Goal: Navigation & Orientation: Find specific page/section

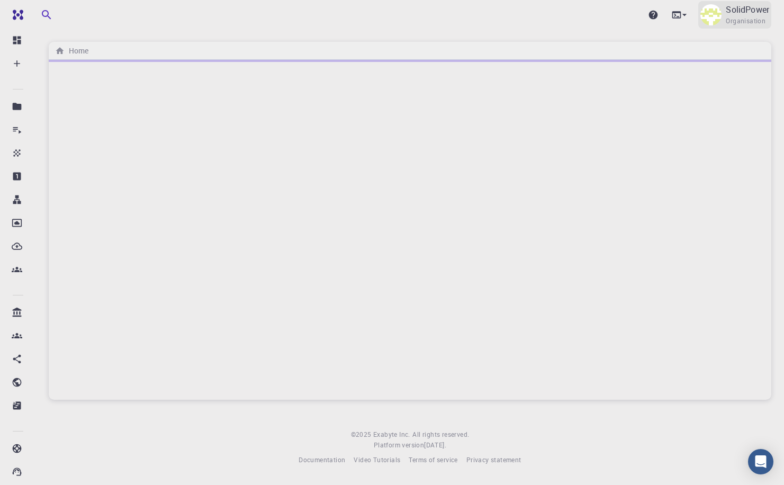
click at [732, 10] on p "SolidPower" at bounding box center [747, 9] width 43 height 13
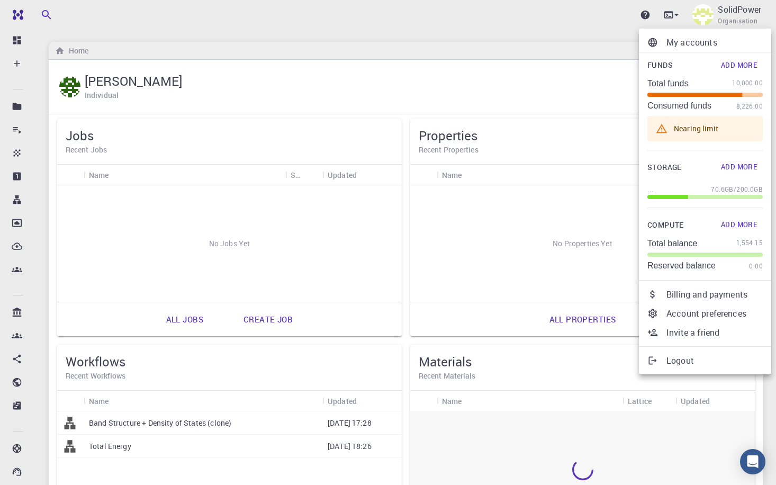
click at [340, 85] on div at bounding box center [388, 242] width 776 height 485
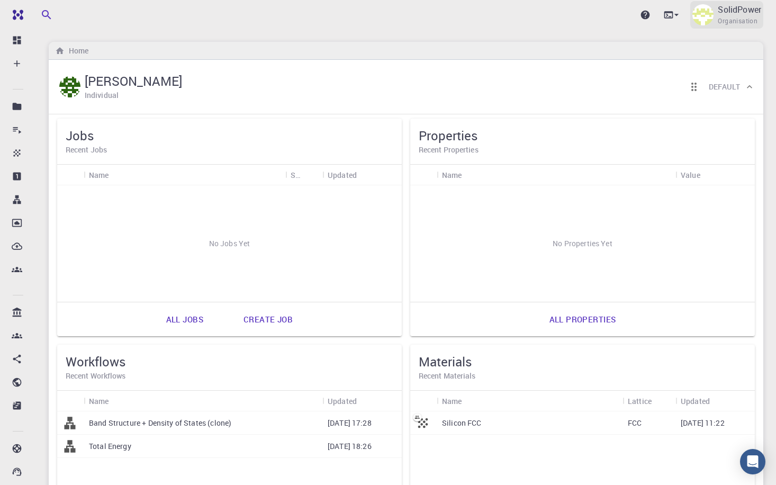
click at [726, 15] on p "SolidPower" at bounding box center [739, 9] width 43 height 13
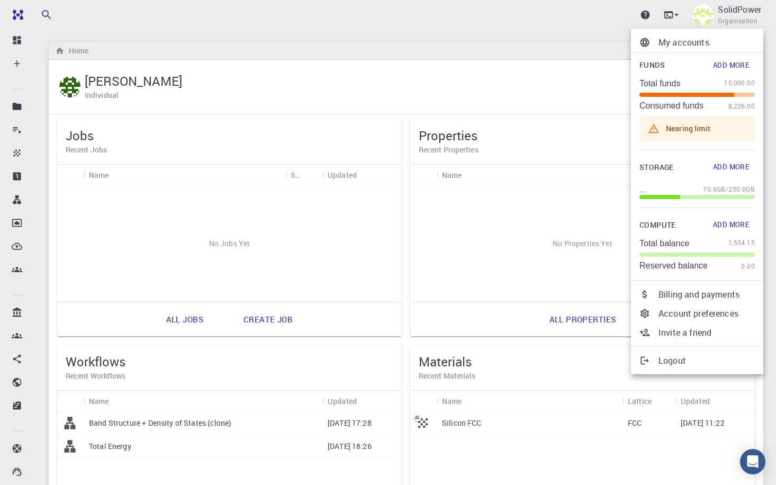
click at [725, 21] on div at bounding box center [388, 242] width 776 height 485
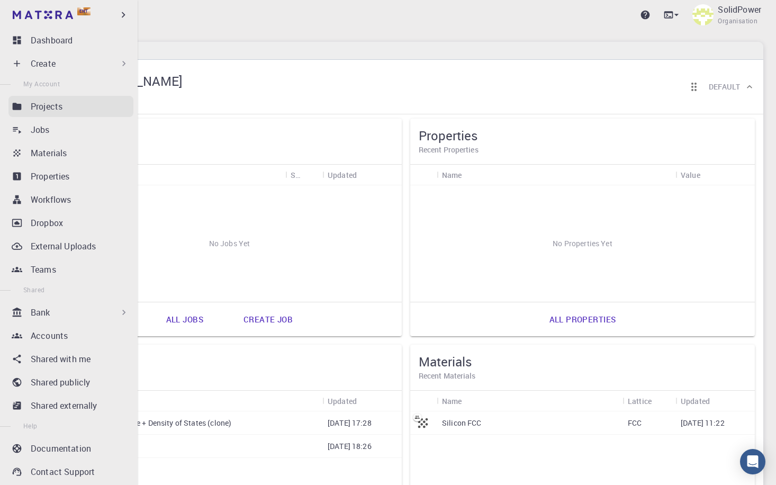
click at [23, 107] on link "Projects" at bounding box center [70, 106] width 125 height 21
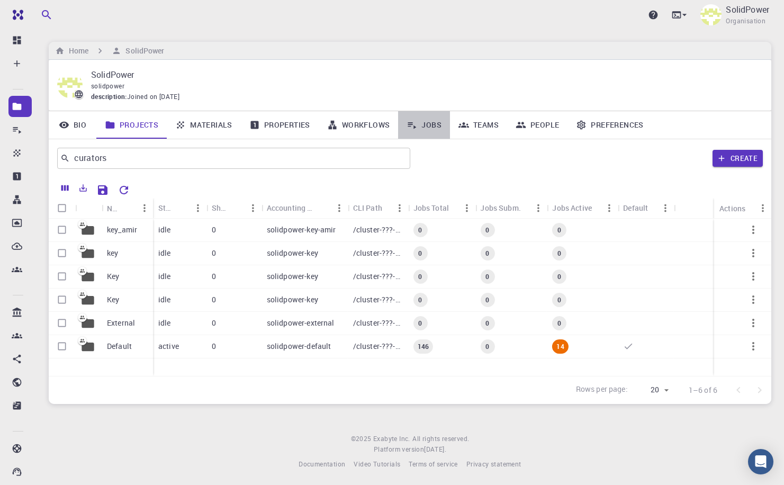
click at [420, 123] on link "Jobs" at bounding box center [424, 125] width 52 height 28
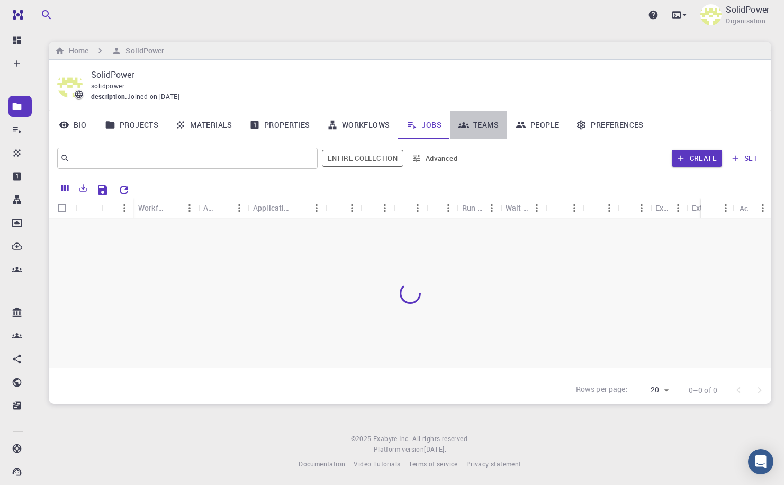
click at [473, 122] on link "Teams" at bounding box center [478, 125] width 57 height 28
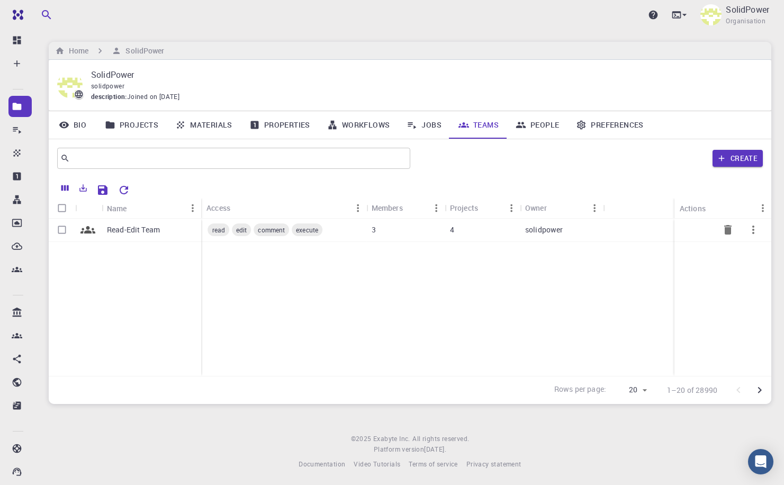
click at [341, 235] on div "read edit comment execute" at bounding box center [283, 230] width 165 height 23
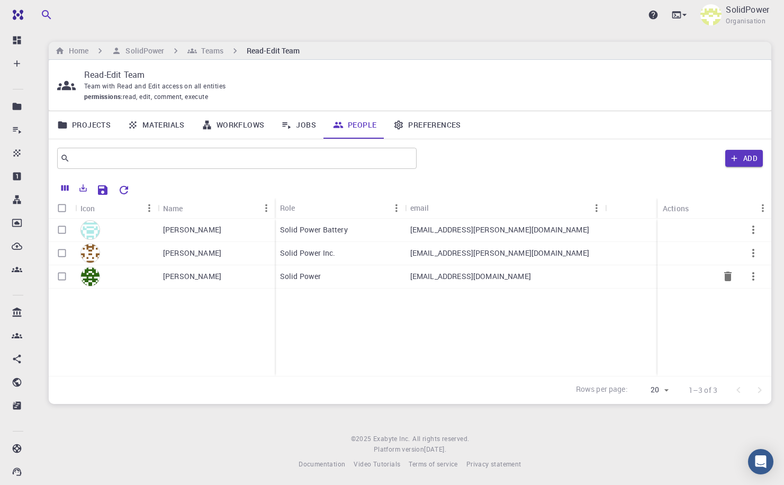
click at [184, 274] on p "[PERSON_NAME]" at bounding box center [192, 276] width 58 height 11
click at [513, 268] on div "[EMAIL_ADDRESS][DOMAIN_NAME]" at bounding box center [505, 276] width 200 height 23
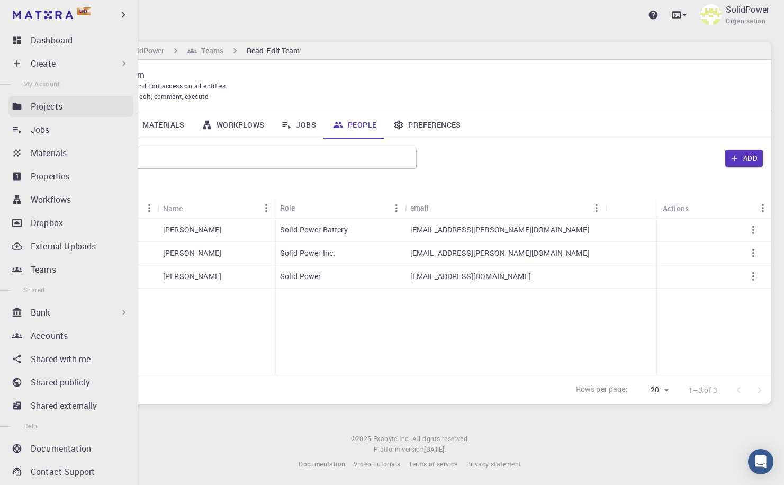
click at [45, 111] on p "Projects" at bounding box center [47, 106] width 32 height 13
